Goal: Task Accomplishment & Management: Use online tool/utility

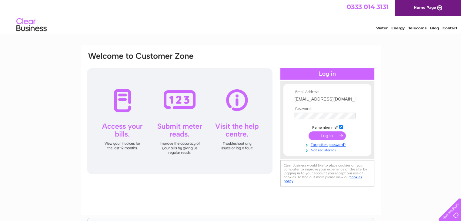
click at [335, 104] on td at bounding box center [327, 105] width 70 height 3
click at [324, 101] on input "[EMAIL_ADDRESS][DOMAIN_NAME]" at bounding box center [325, 99] width 62 height 7
click at [324, 101] on input "[EMAIL_ADDRESS][DOMAIN_NAME]" at bounding box center [325, 99] width 63 height 7
type input "[EMAIL_ADDRESS][DOMAIN_NAME]"
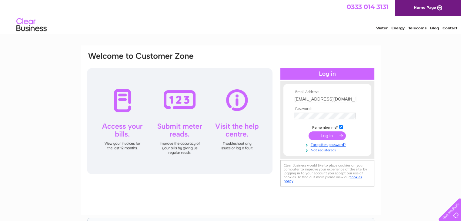
click at [328, 135] on input "submit" at bounding box center [327, 136] width 37 height 8
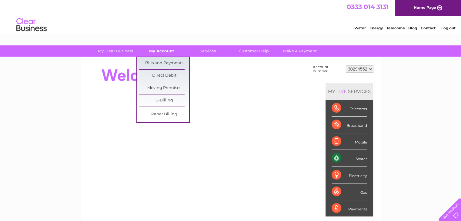
click at [155, 53] on link "My Account" at bounding box center [162, 50] width 50 height 11
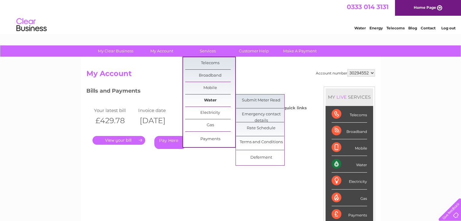
click at [212, 102] on link "Water" at bounding box center [210, 101] width 50 height 12
click at [258, 100] on link "Submit Meter Read" at bounding box center [261, 101] width 50 height 12
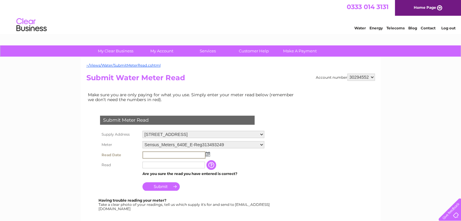
click at [190, 156] on input "text" at bounding box center [173, 155] width 63 height 7
click at [209, 154] on img at bounding box center [208, 154] width 5 height 5
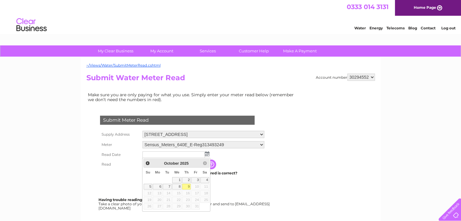
click at [188, 185] on link "9" at bounding box center [186, 187] width 8 height 6
type input "2025/10/09"
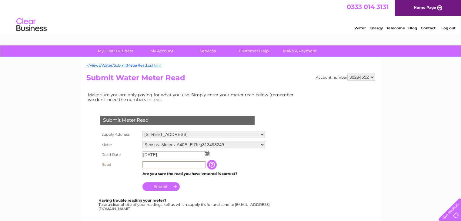
click at [167, 166] on input "text" at bounding box center [173, 164] width 63 height 7
type input "0"
type input "5"
type input "050661"
click at [160, 186] on input "Submit" at bounding box center [160, 186] width 37 height 8
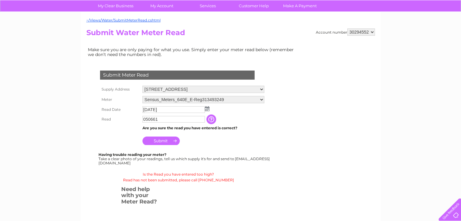
scroll to position [46, 0]
